Goal: Browse casually

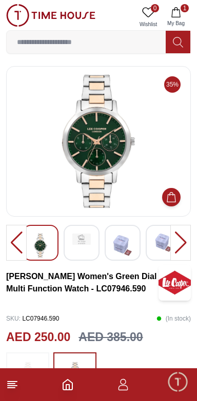
click at [157, 239] on img at bounding box center [163, 243] width 18 height 18
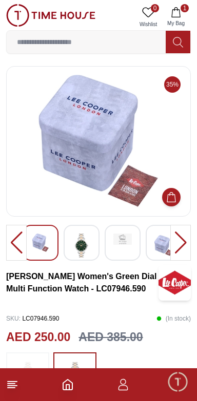
click at [89, 245] on img at bounding box center [81, 246] width 18 height 24
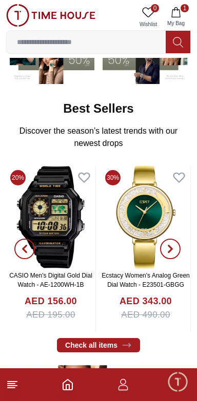
scroll to position [116, 0]
